Goal: Navigation & Orientation: Go to known website

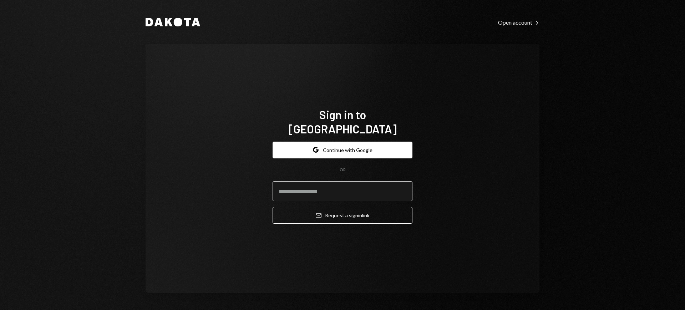
click at [322, 185] on input "email" at bounding box center [343, 191] width 140 height 20
click at [0, 310] on com-1password-button at bounding box center [0, 310] width 0 height 0
type input "**********"
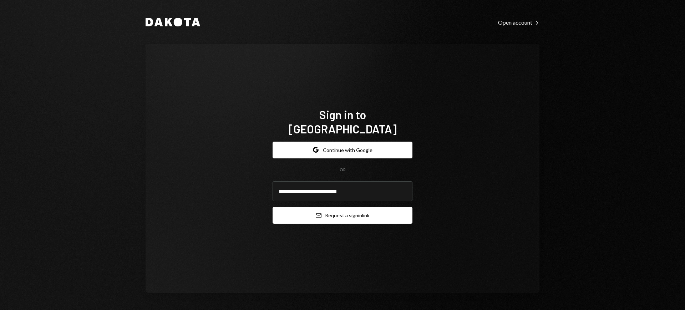
click at [345, 208] on button "Email Request a sign in link" at bounding box center [343, 215] width 140 height 17
